Goal: Task Accomplishment & Management: Manage account settings

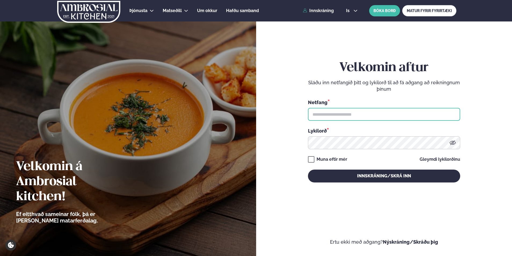
click at [332, 116] on input "text" at bounding box center [384, 114] width 152 height 13
type input "**********"
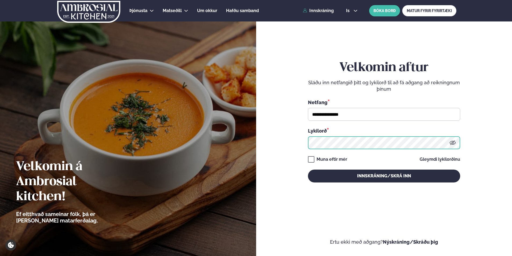
click at [308, 170] on button "Innskráning/Skrá inn" at bounding box center [384, 176] width 152 height 13
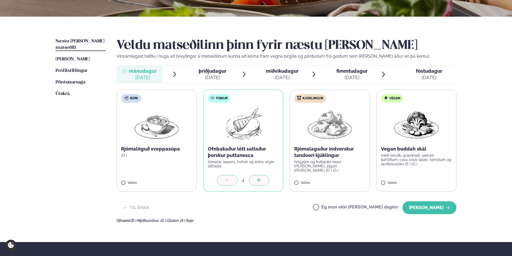
scroll to position [107, 0]
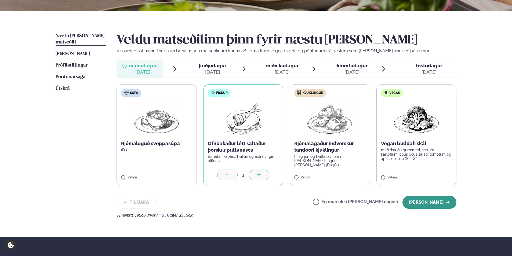
click at [427, 202] on button "[PERSON_NAME]" at bounding box center [429, 202] width 54 height 13
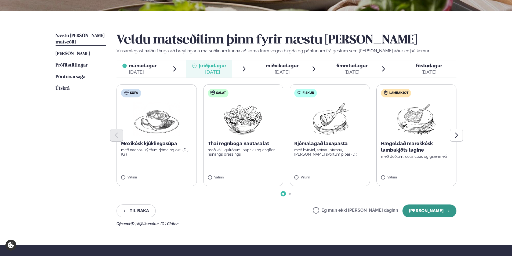
click at [438, 211] on button "[PERSON_NAME]" at bounding box center [429, 210] width 54 height 13
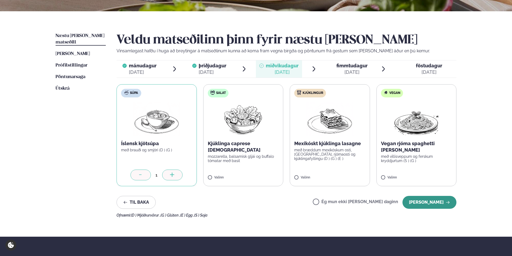
click at [427, 203] on button "[PERSON_NAME]" at bounding box center [429, 202] width 54 height 13
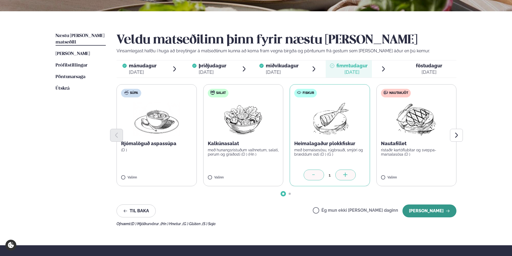
click at [420, 209] on button "[PERSON_NAME]" at bounding box center [429, 210] width 54 height 13
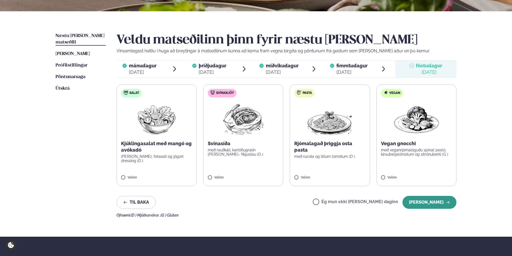
click at [417, 202] on button "[PERSON_NAME]" at bounding box center [429, 202] width 54 height 13
